Goal: Information Seeking & Learning: Understand process/instructions

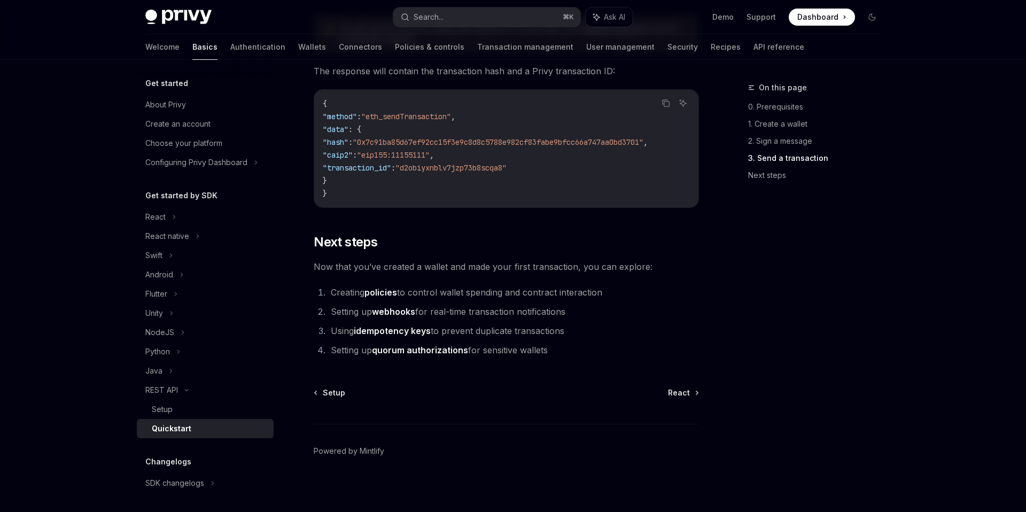
scroll to position [1367, 0]
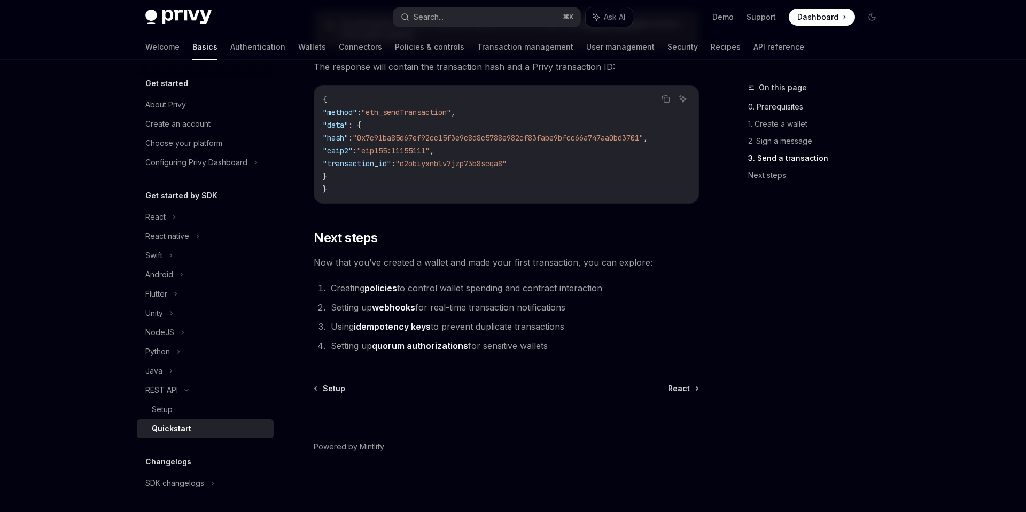
click at [791, 107] on link "0. Prerequisites" at bounding box center [818, 106] width 141 height 17
click at [176, 334] on div "NodeJS" at bounding box center [205, 332] width 137 height 19
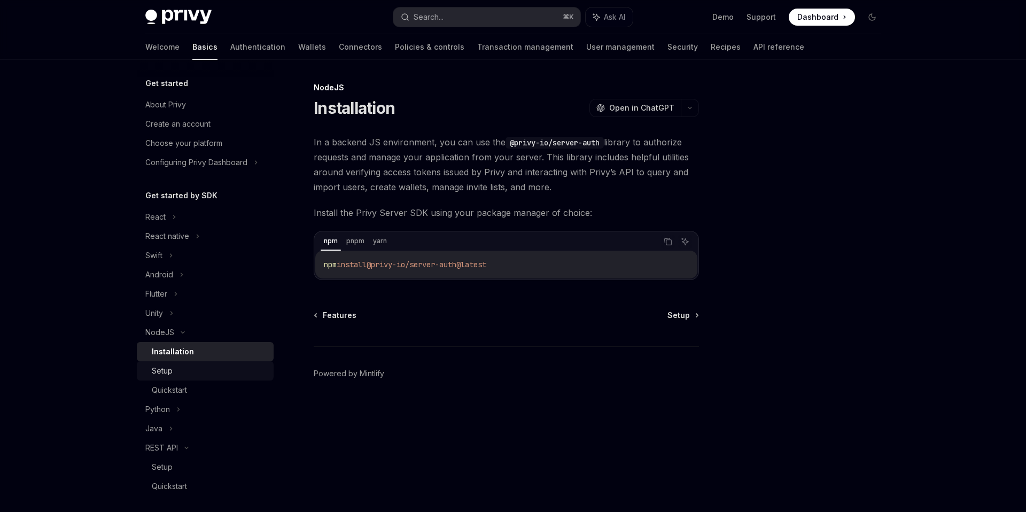
click at [193, 373] on div "Setup" at bounding box center [209, 370] width 115 height 13
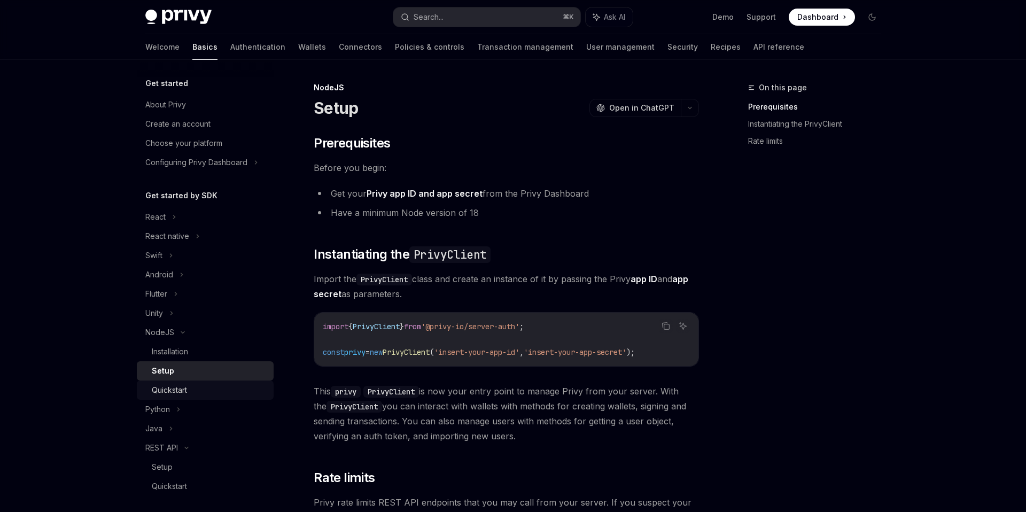
click at [191, 393] on div "Quickstart" at bounding box center [209, 390] width 115 height 13
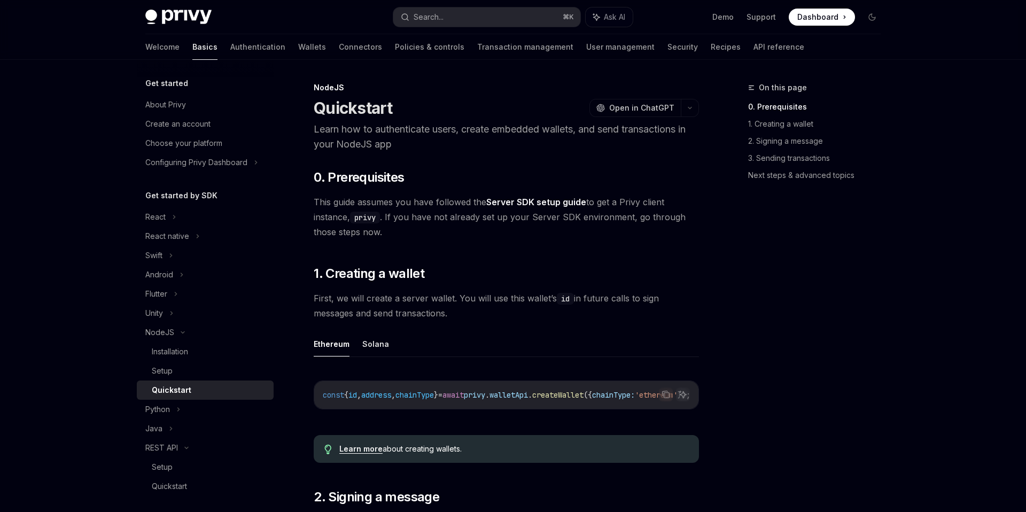
click at [532, 367] on div "Ethereum Solana Copy Ask AI const { id , address , chainType } = await privy . …" at bounding box center [506, 378] width 385 height 95
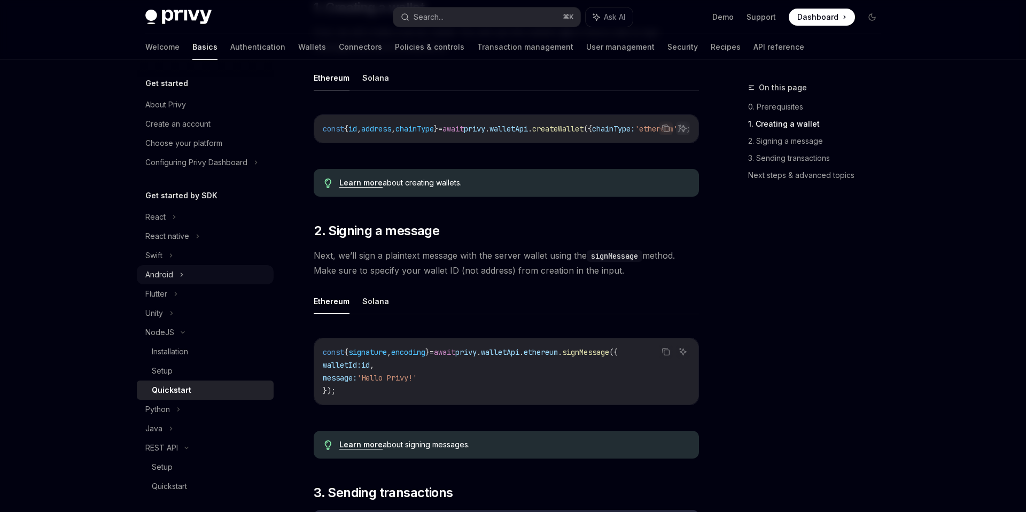
scroll to position [266, 0]
click at [753, 46] on link "API reference" at bounding box center [778, 47] width 51 height 26
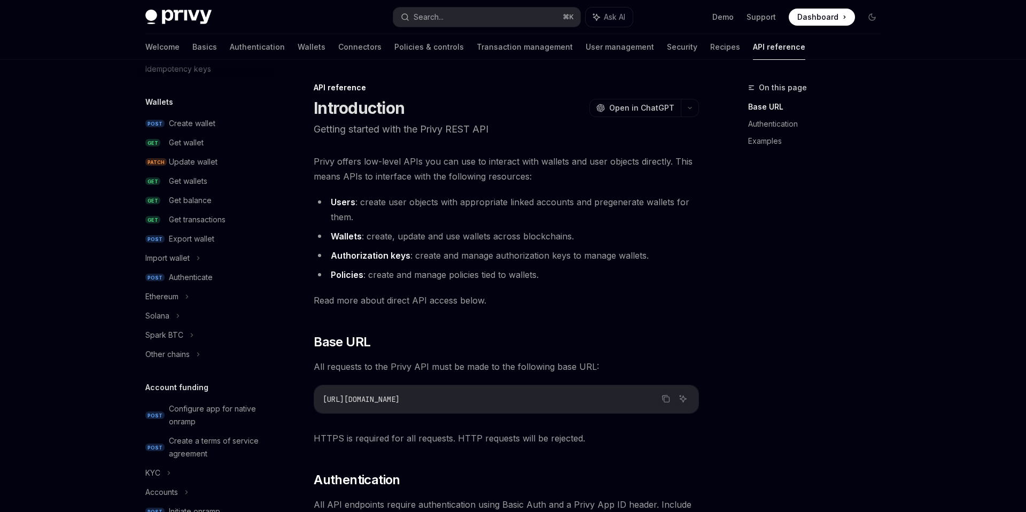
scroll to position [74, 0]
click at [198, 280] on div "Authenticate" at bounding box center [191, 277] width 44 height 13
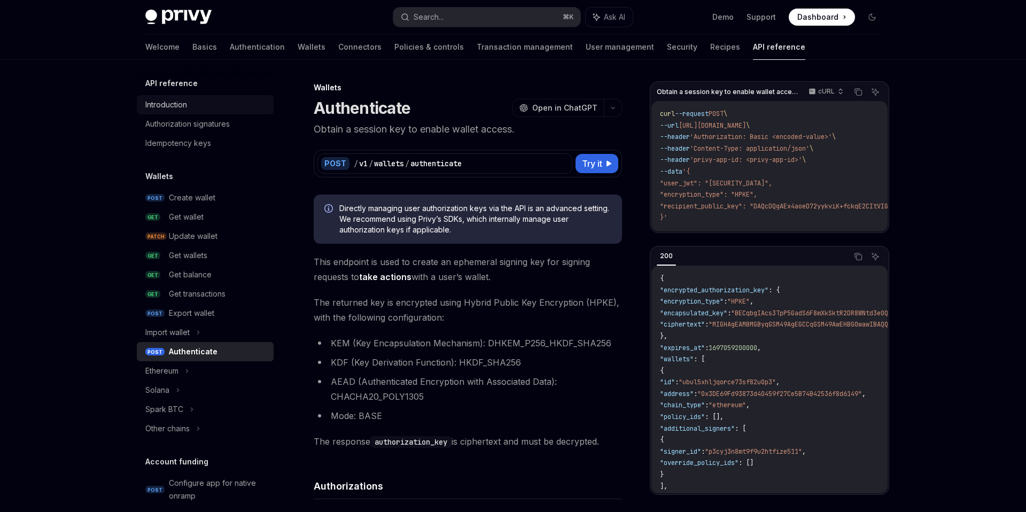
click at [179, 106] on div "Introduction" at bounding box center [166, 104] width 42 height 13
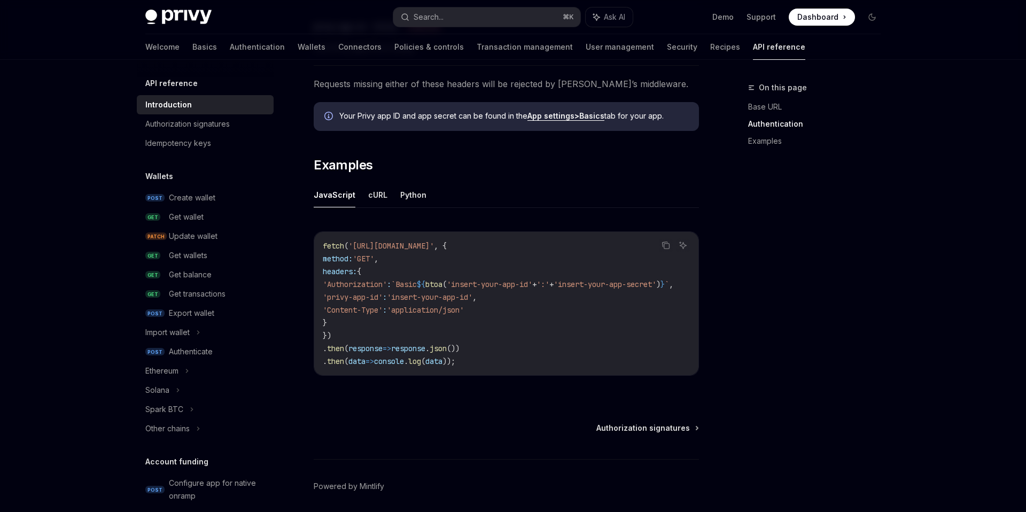
scroll to position [622, 0]
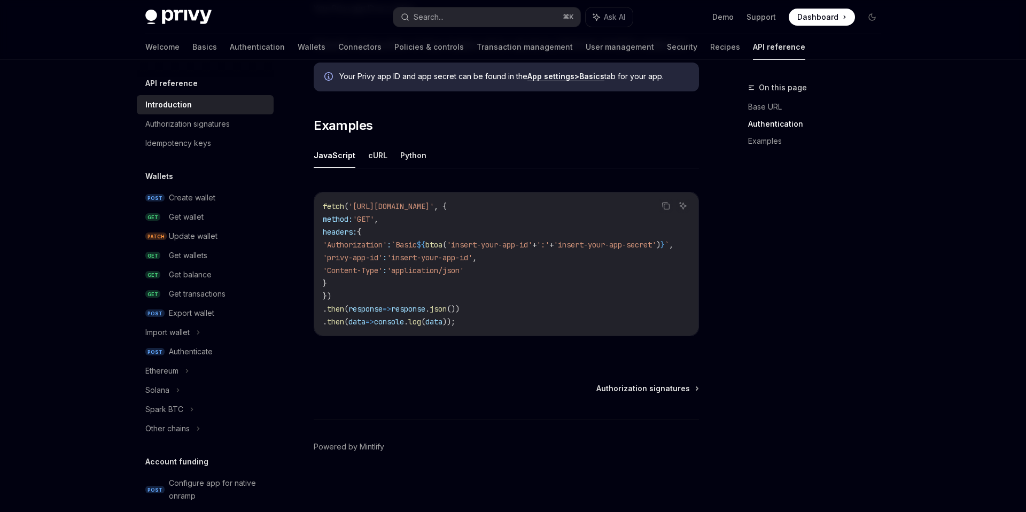
click at [240, 183] on div "Wallets POST Create wallet GET Get wallet PATCH Update wallet GET Get wallets G…" at bounding box center [205, 304] width 137 height 268
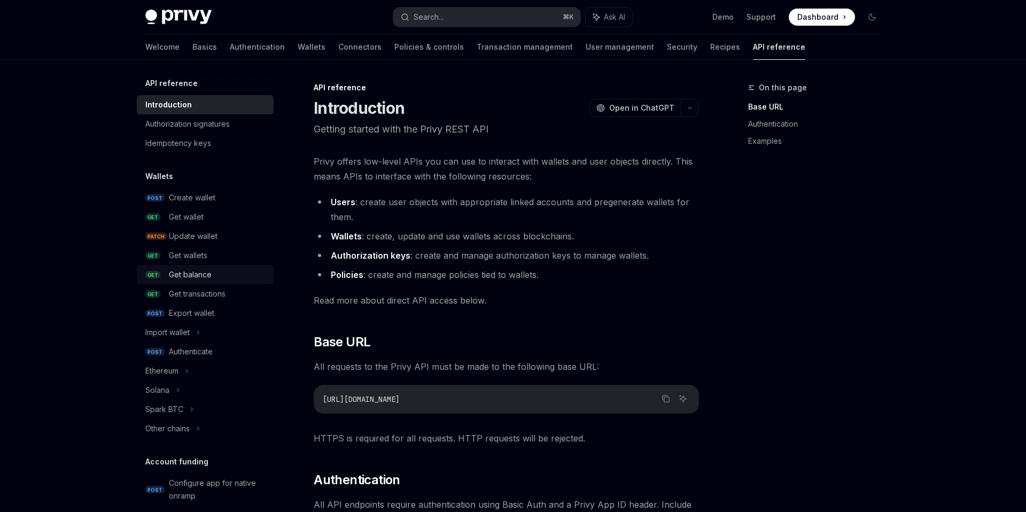
click at [201, 274] on div "Get balance" at bounding box center [190, 274] width 43 height 13
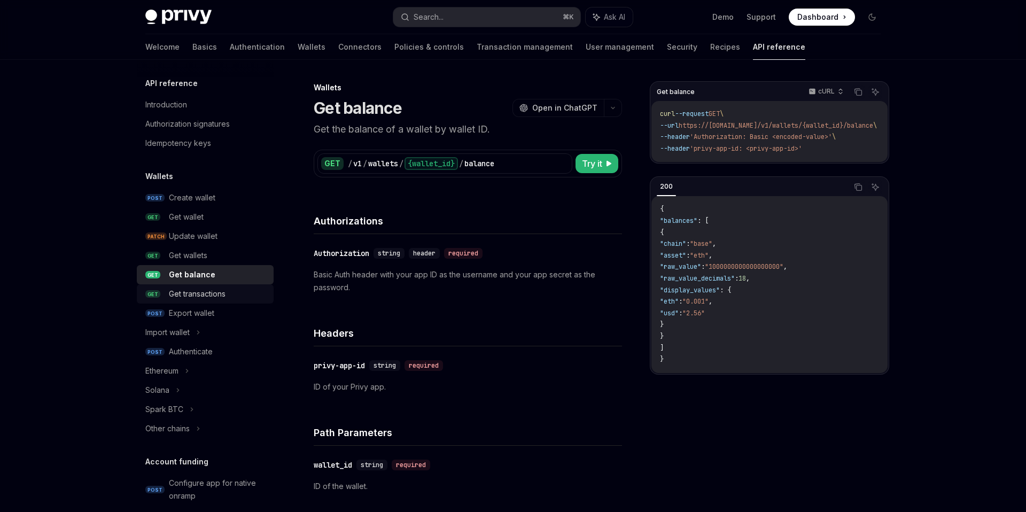
click at [222, 302] on link "GET Get transactions" at bounding box center [205, 293] width 137 height 19
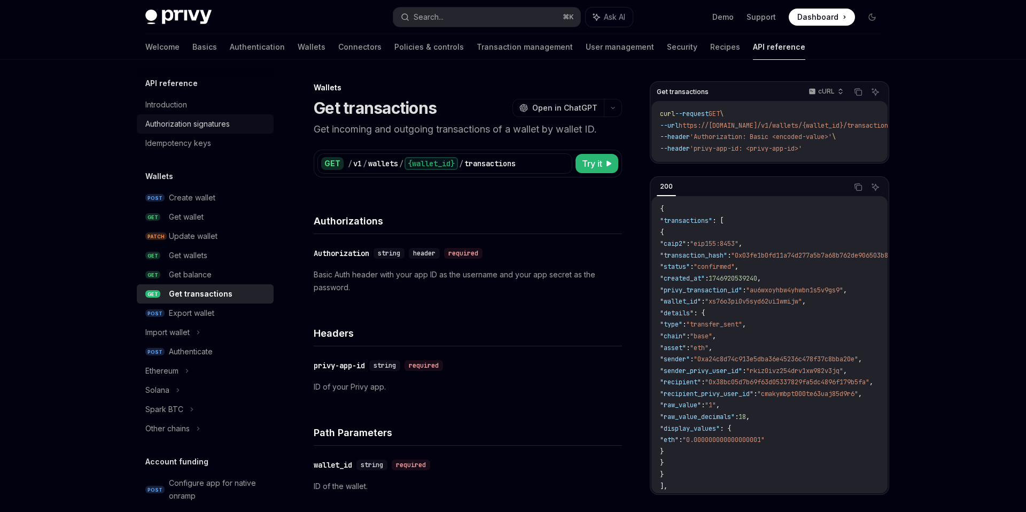
click at [210, 130] on link "Authorization signatures" at bounding box center [205, 123] width 137 height 19
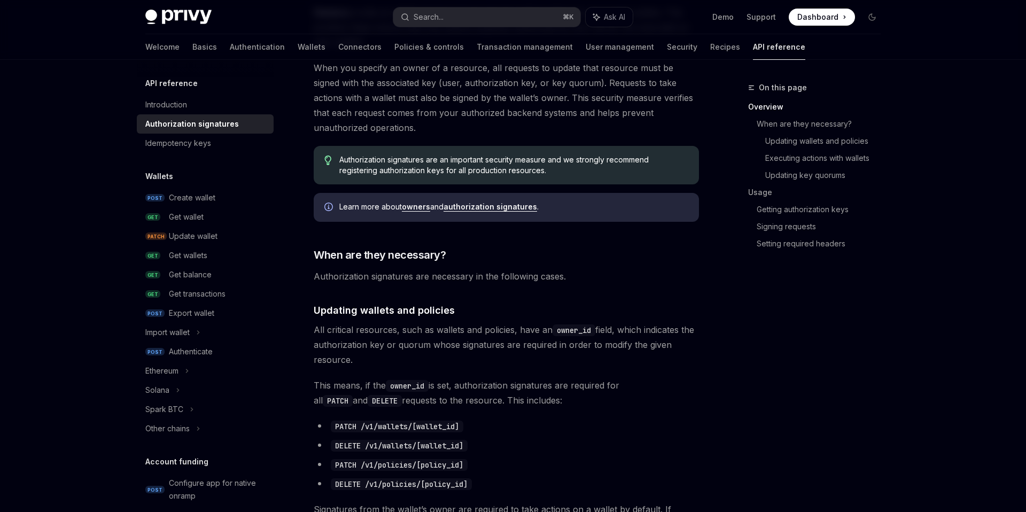
scroll to position [181, 0]
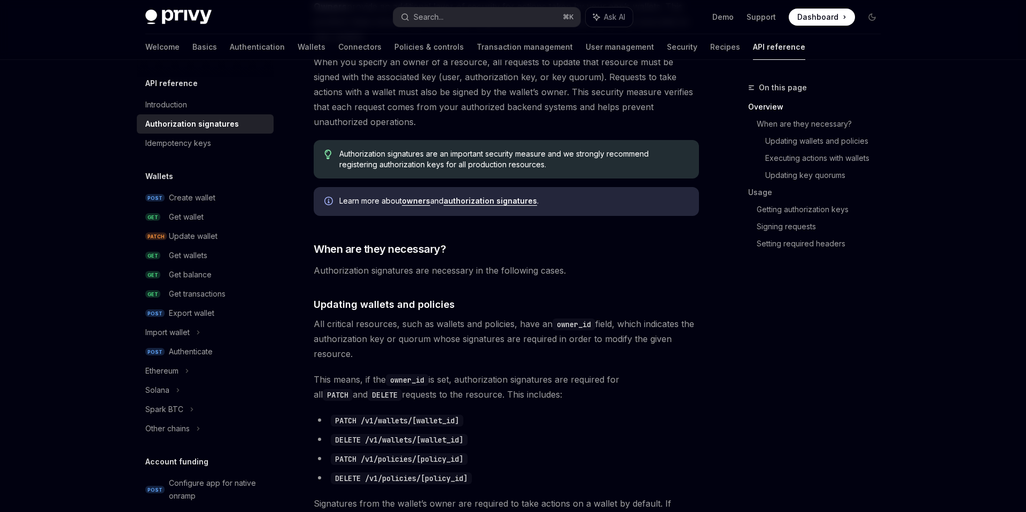
click at [480, 205] on link "authorization signatures" at bounding box center [489, 201] width 93 height 10
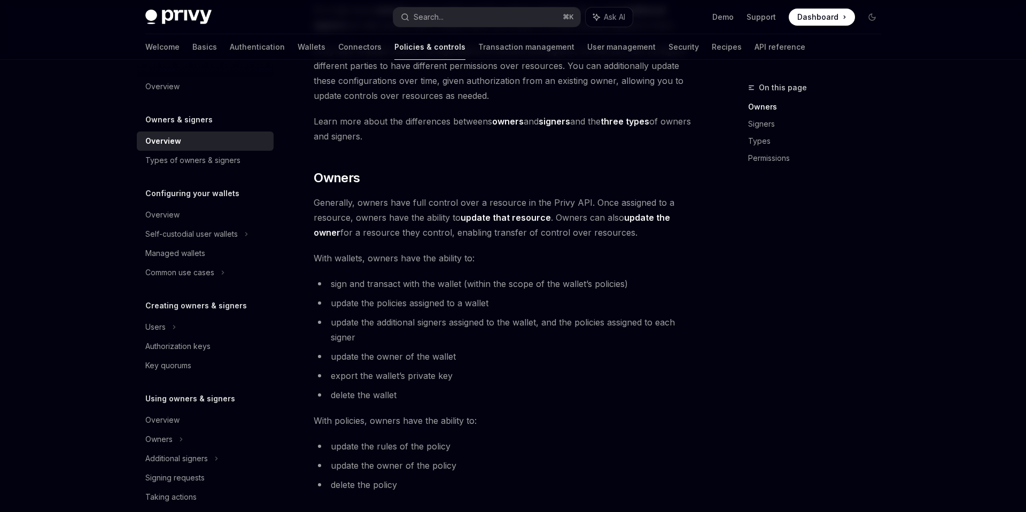
scroll to position [6, 0]
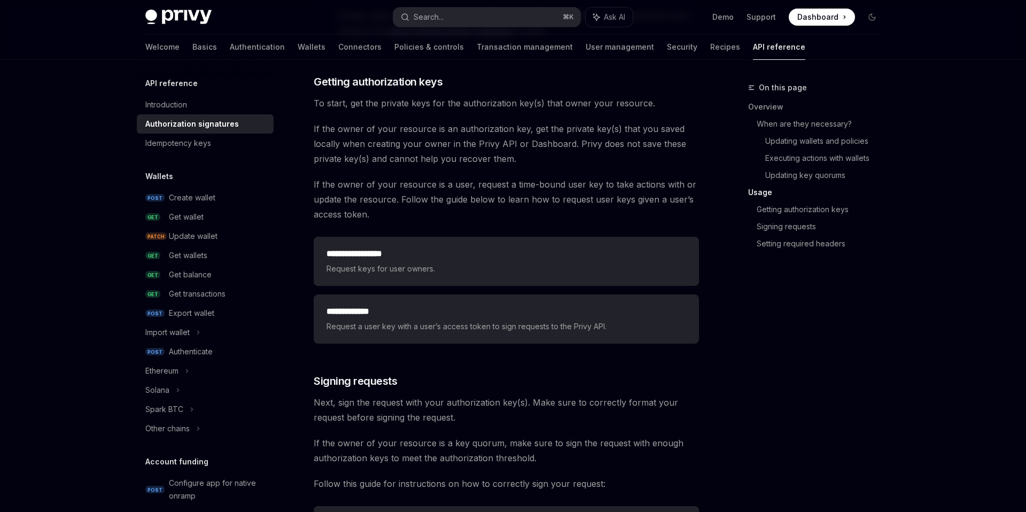
scroll to position [1428, 0]
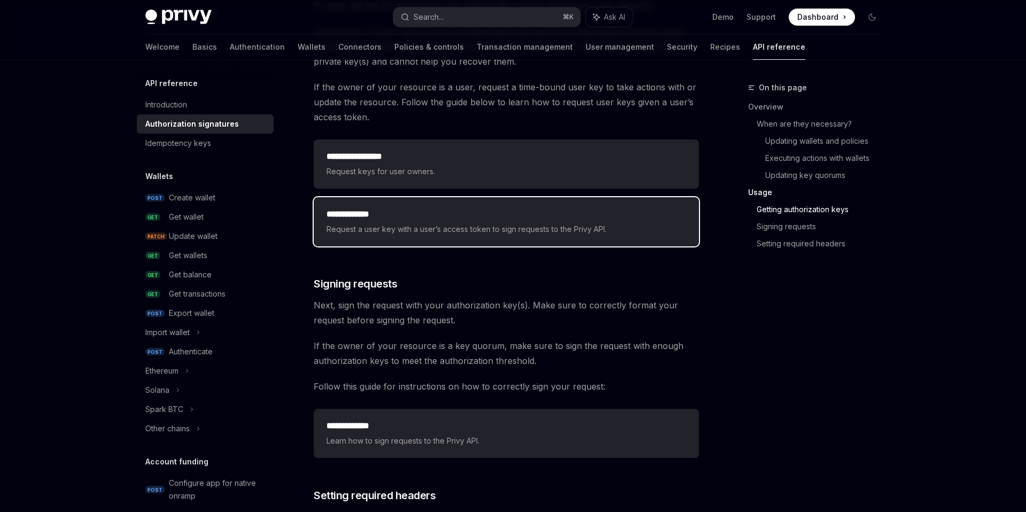
click at [589, 229] on span "Request a user key with a user’s access token to sign requests to the Privy API." at bounding box center [506, 229] width 360 height 13
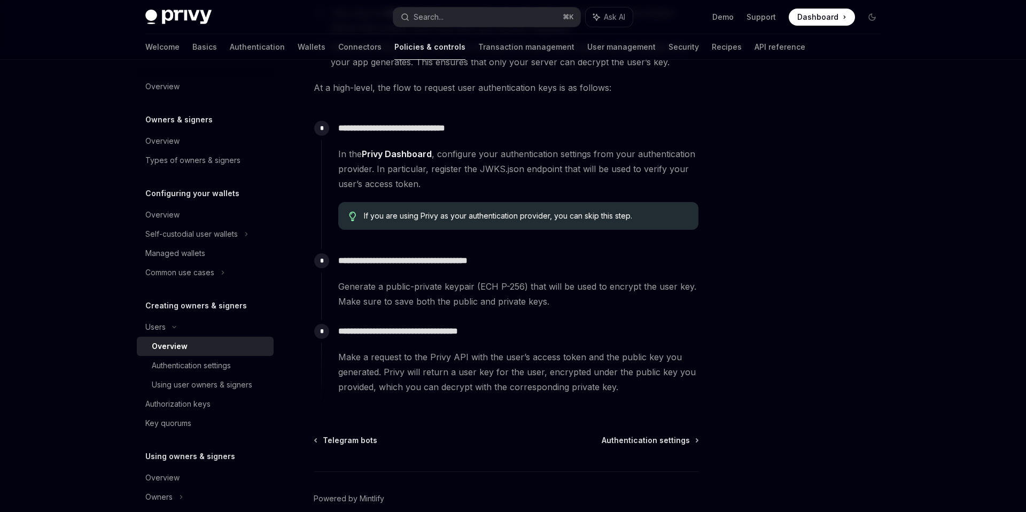
scroll to position [337, 0]
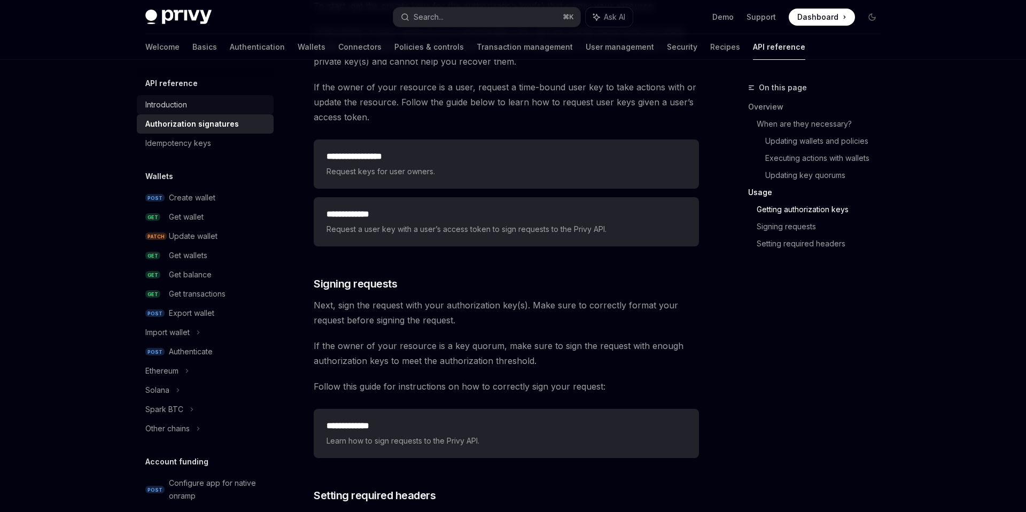
click at [170, 106] on div "Introduction" at bounding box center [166, 104] width 42 height 13
type textarea "*"
